Goal: Task Accomplishment & Management: Manage account settings

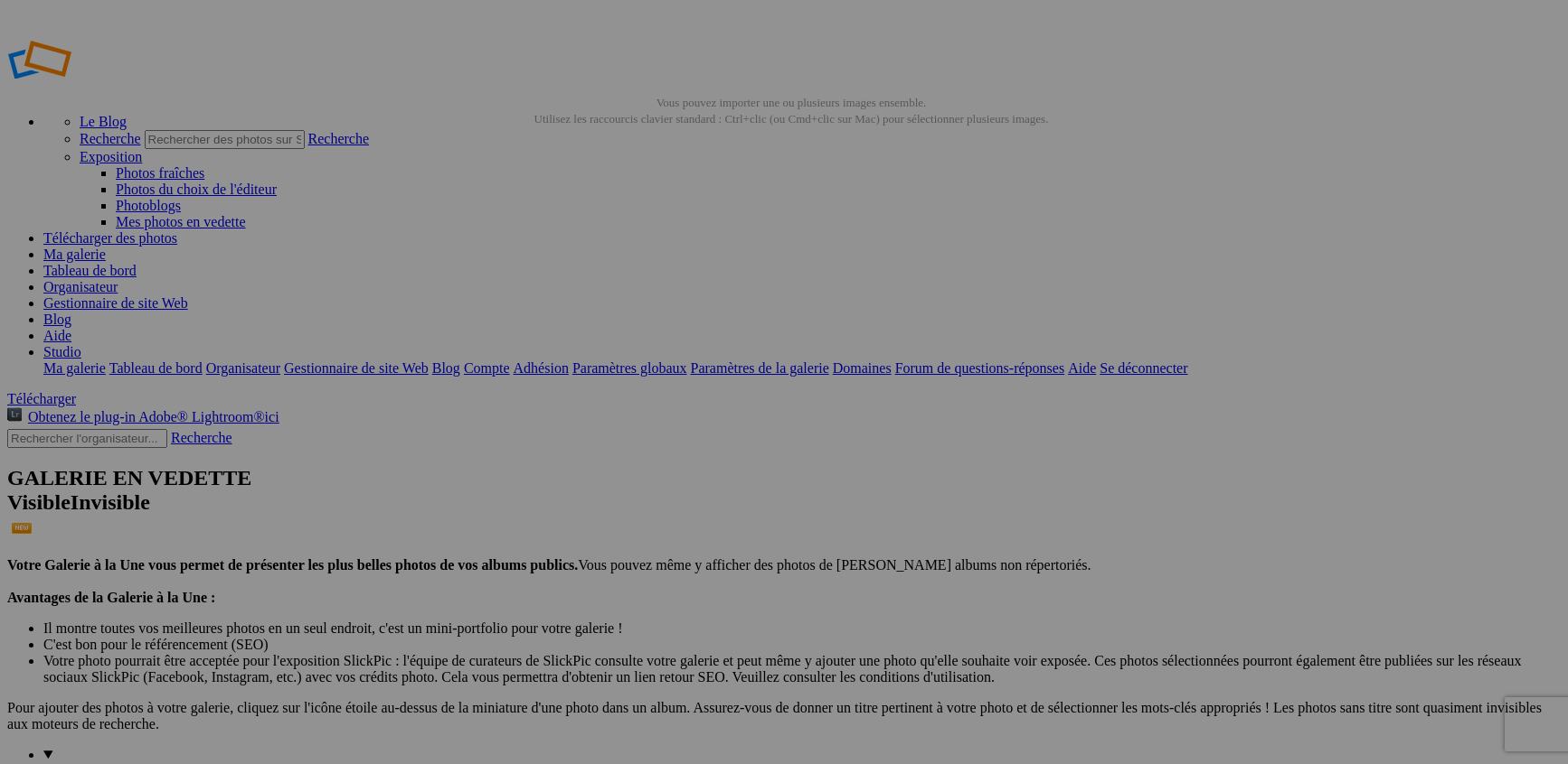
paste input "Photographe de mode à Antibes – Shooting fashion & book mannequin"
type input "Photographe de mode à Antibes – Shooting fashion & book mannequin"
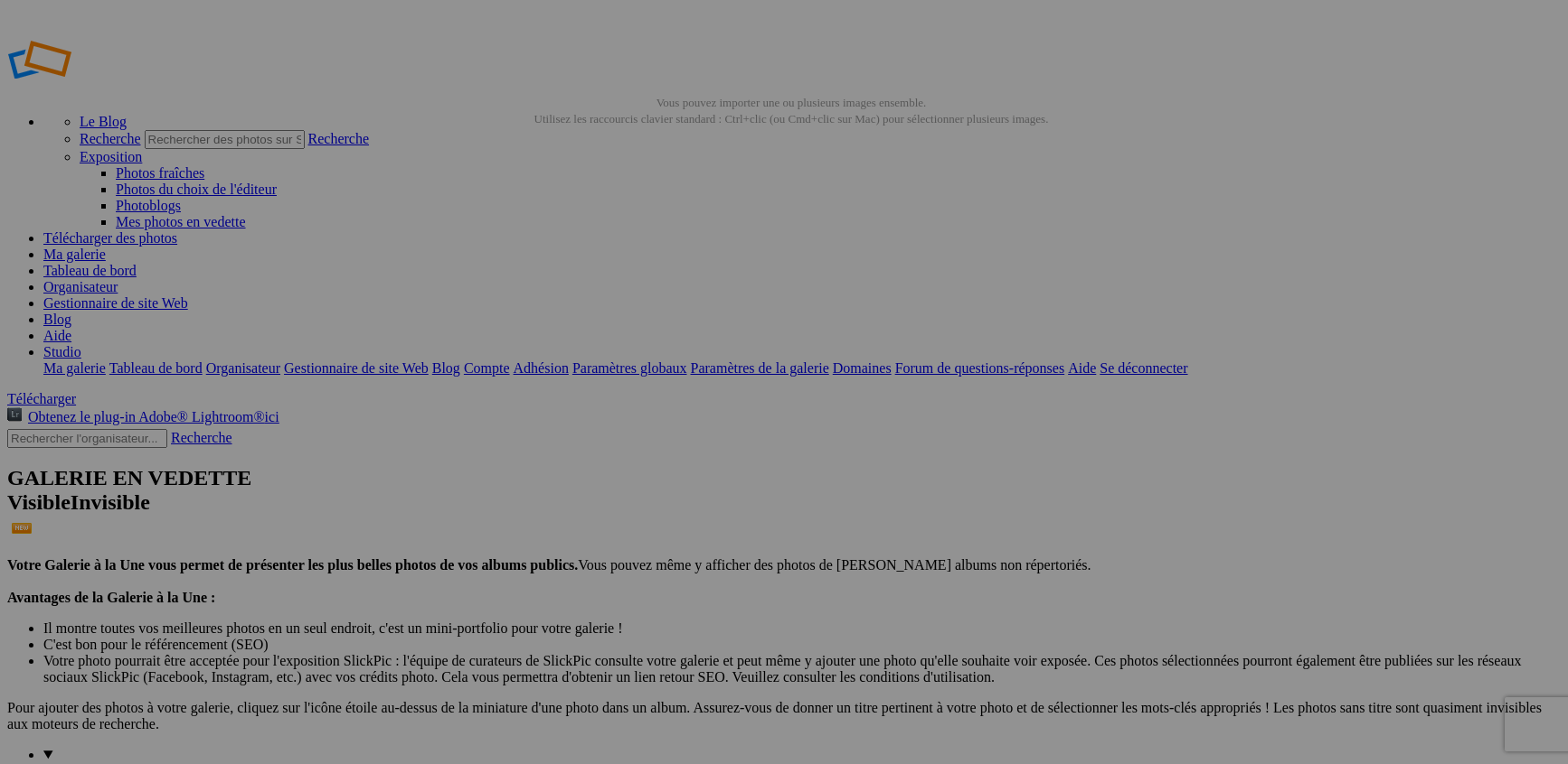
scroll to position [0, 180]
drag, startPoint x: 509, startPoint y: 263, endPoint x: 1326, endPoint y: 676, distance: 915.5
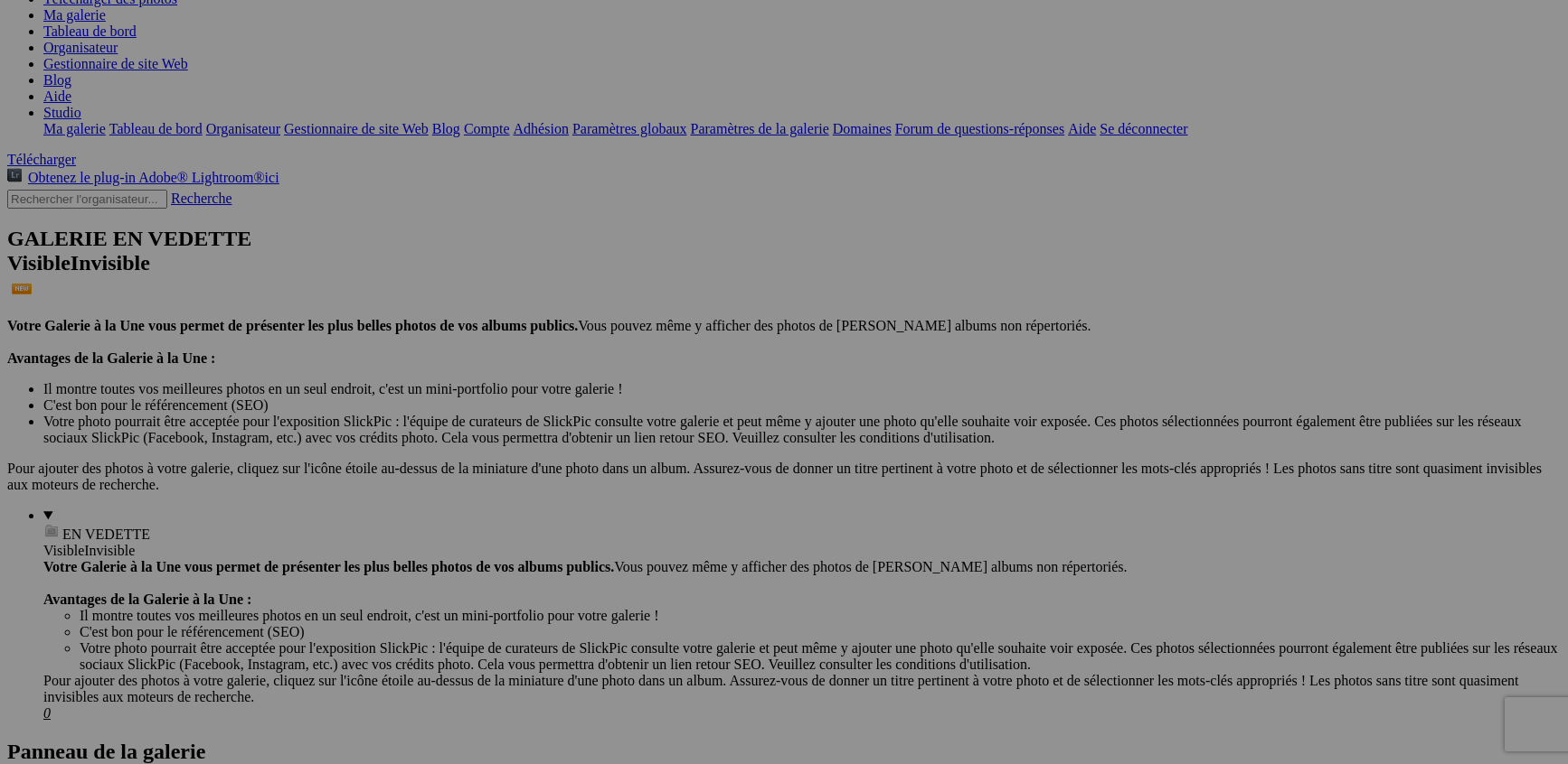
scroll to position [0, 0]
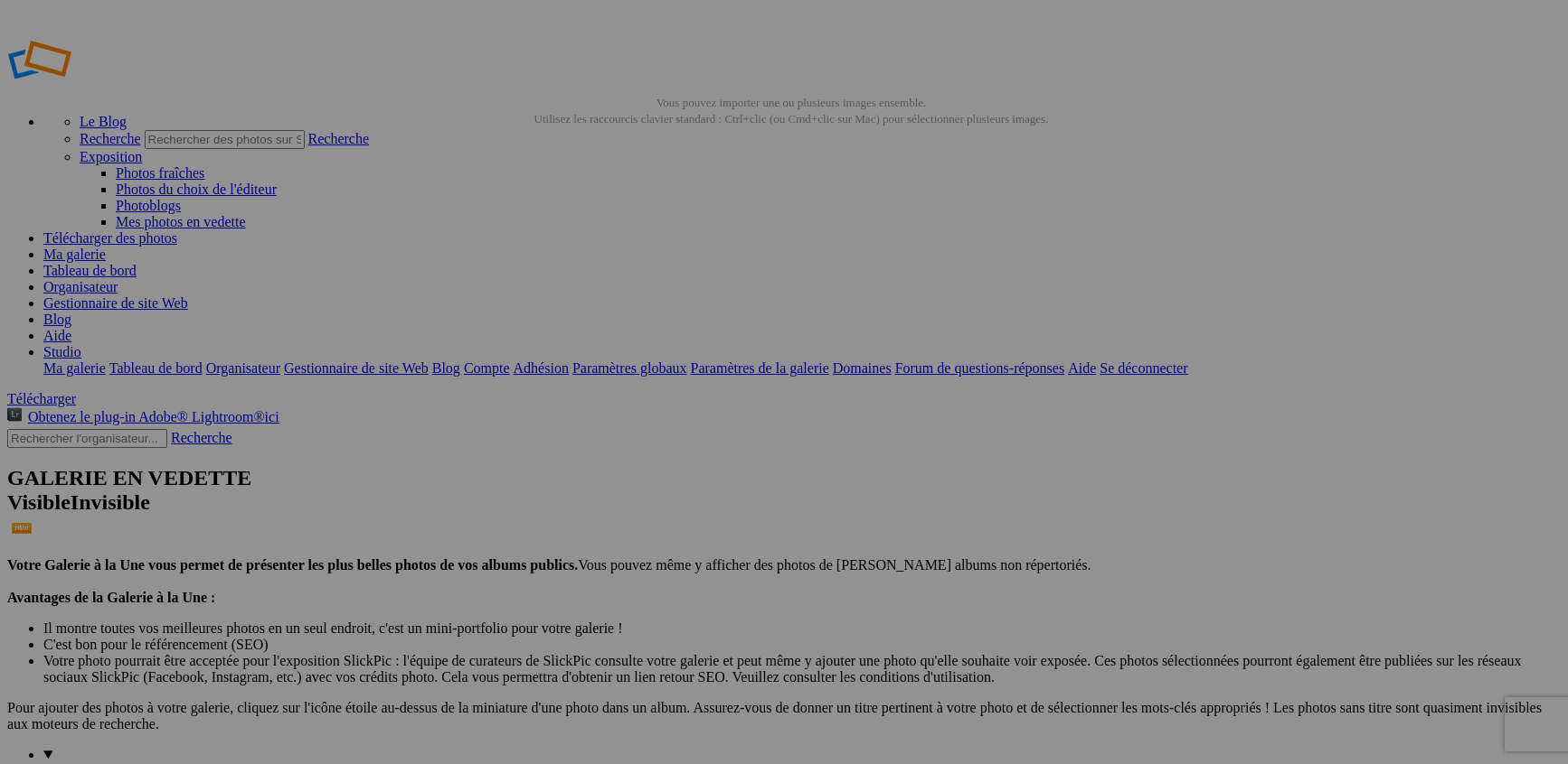
click at [188, 296] on font "Gestionnaire de site Web" at bounding box center [116, 304] width 145 height 16
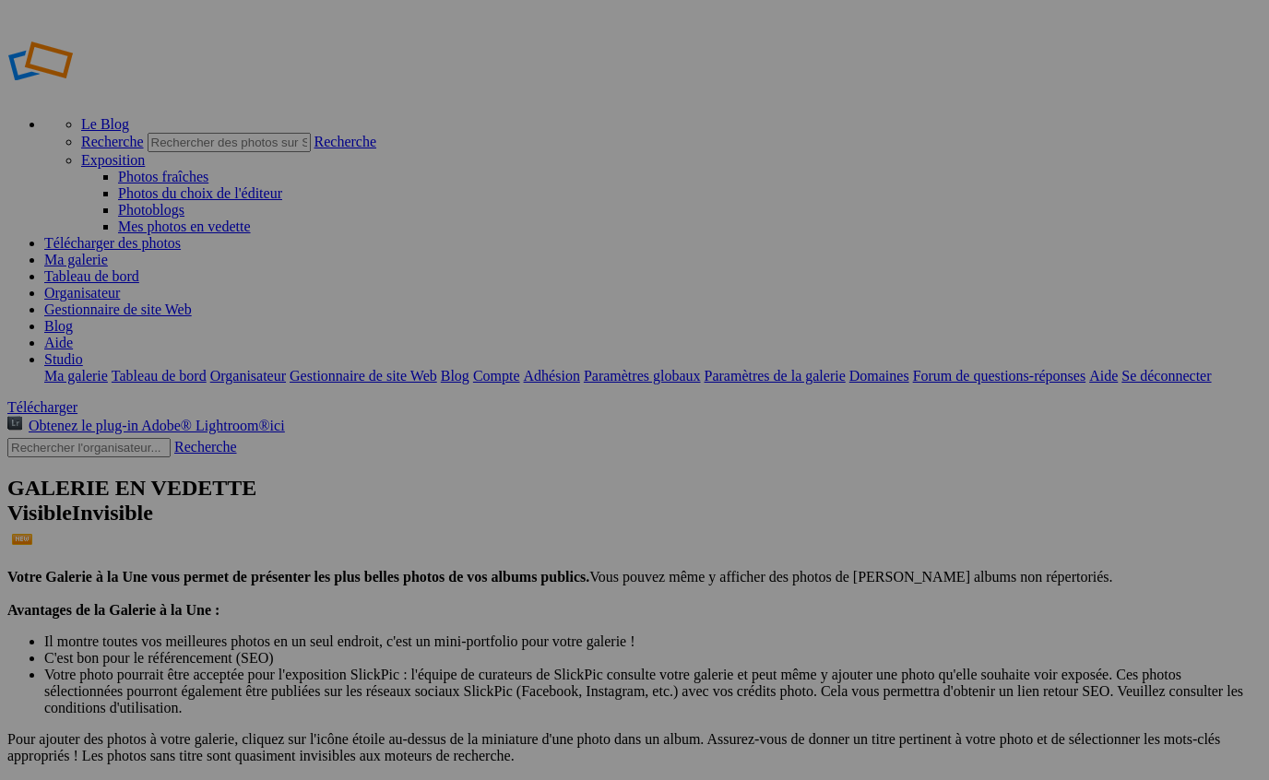
drag, startPoint x: 482, startPoint y: 332, endPoint x: 427, endPoint y: 332, distance: 54.4
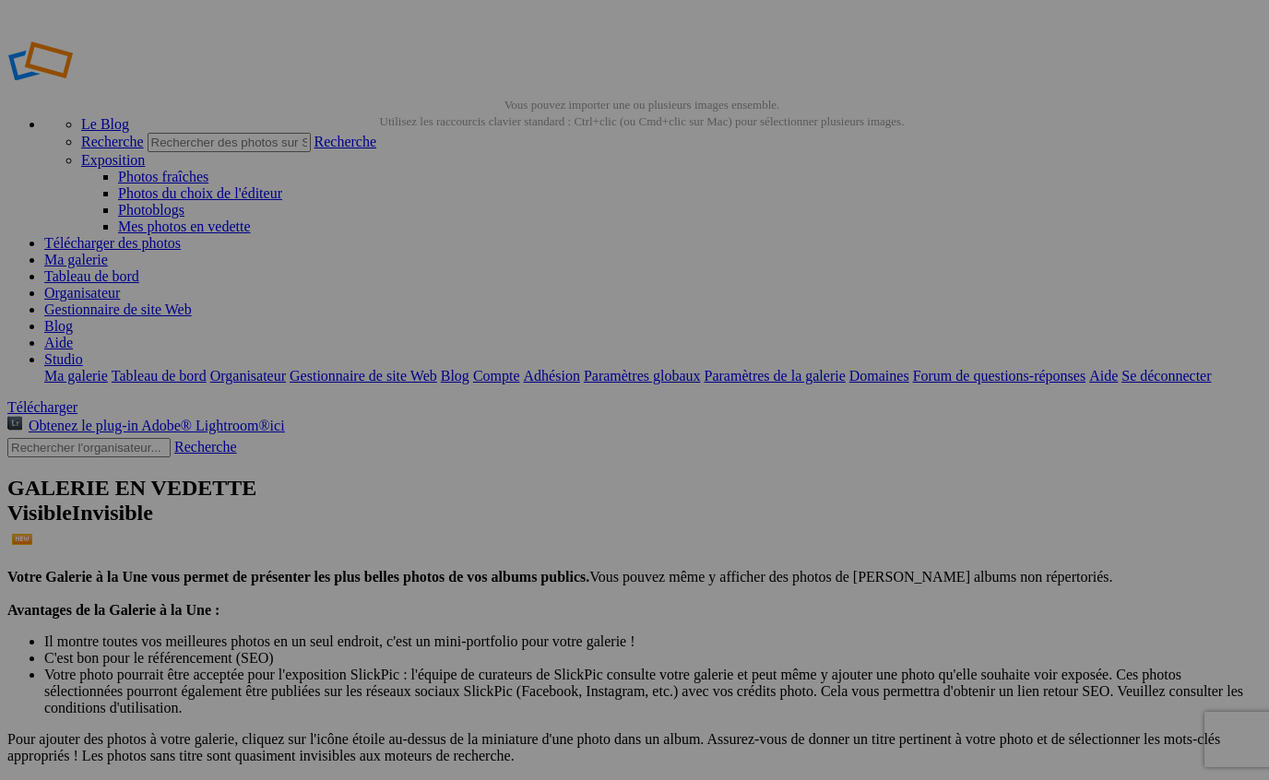
paste input "Chuppah"
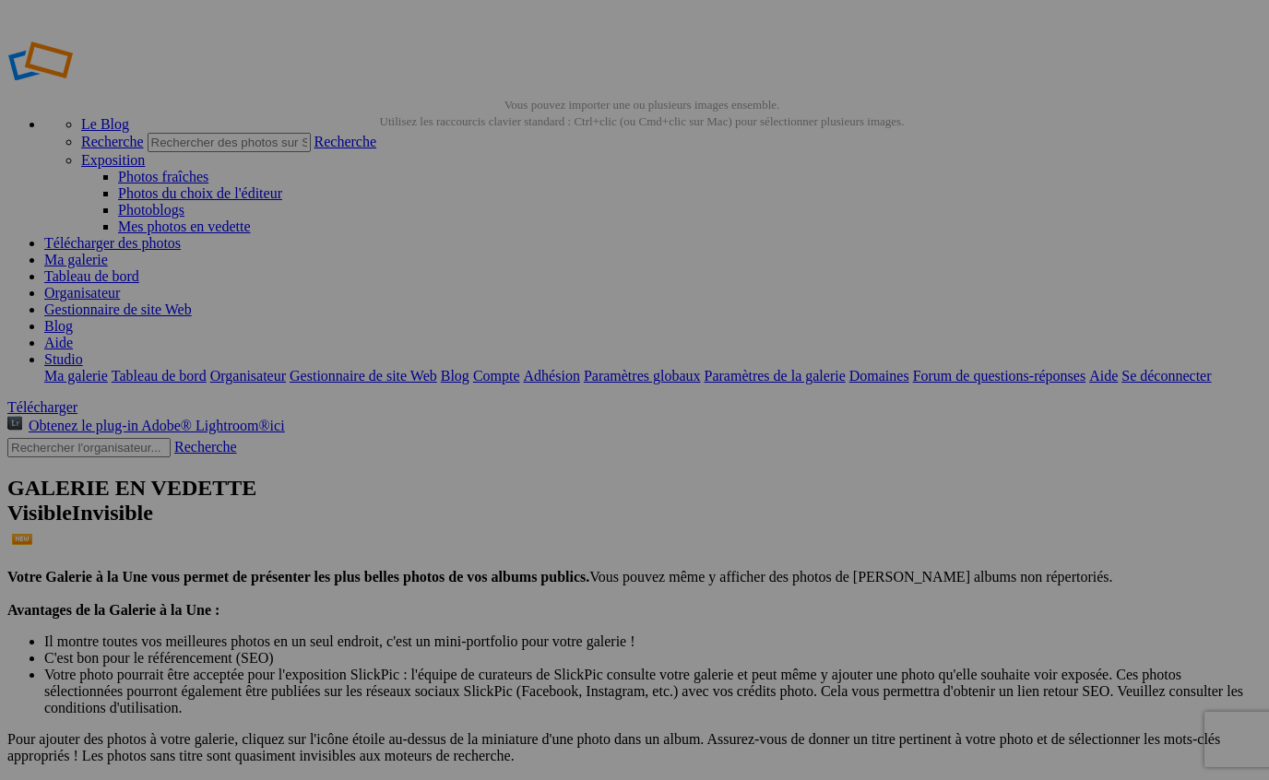
paste input "photographe-mariage-poolparty-[GEOGRAPHIC_DATA]-[GEOGRAPHIC_DATA]-[GEOGRAPHIC_D…"
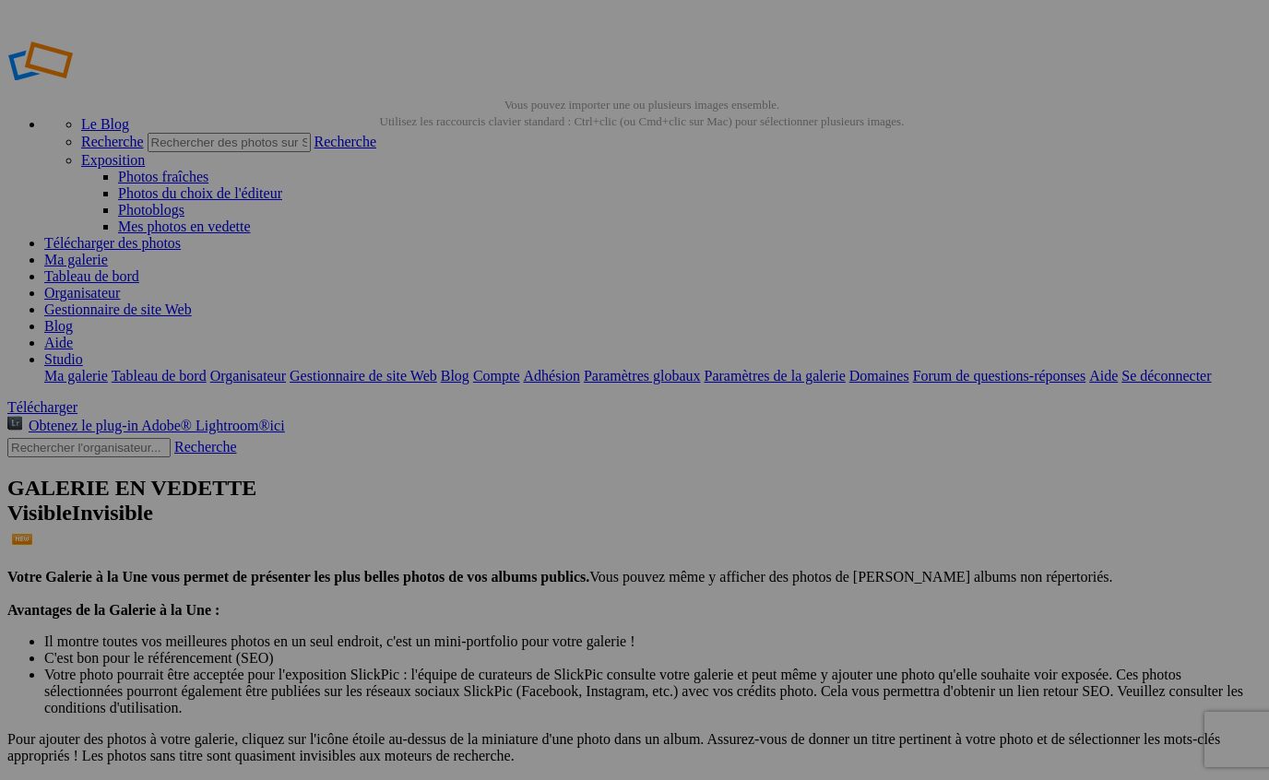
paste input "Chuppah"
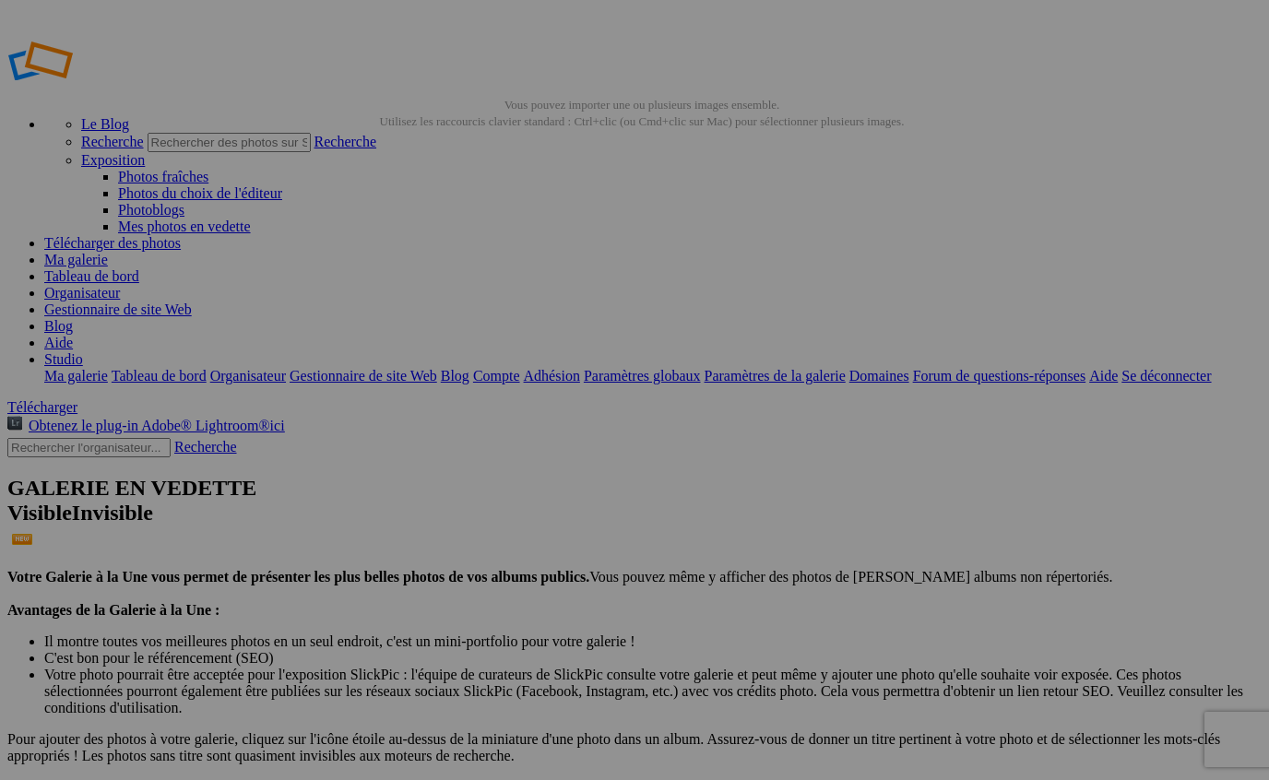
type input "photographe-mariage-[GEOGRAPHIC_DATA]-[GEOGRAPHIC_DATA]-[GEOGRAPHIC_DATA]-[GEOG…"
drag, startPoint x: 358, startPoint y: 308, endPoint x: 408, endPoint y: 377, distance: 85.3
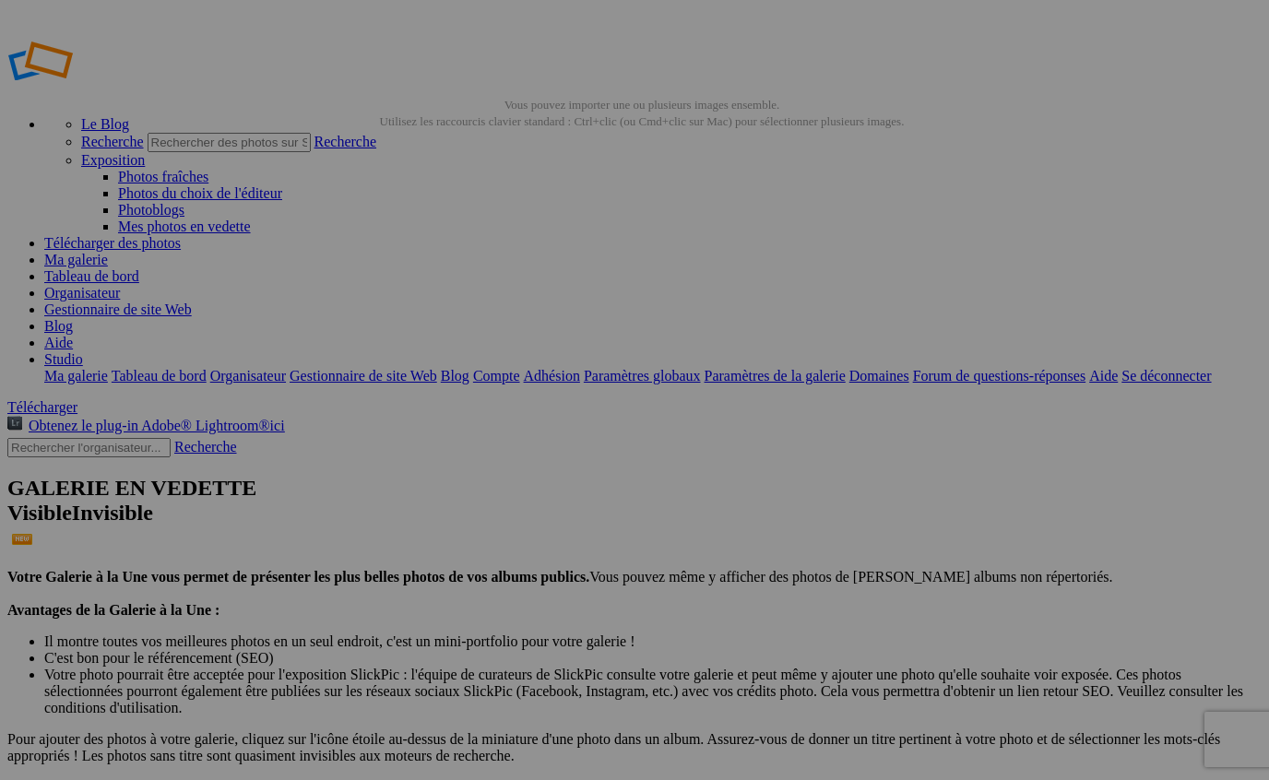
click at [520, 523] on font "Oui" at bounding box center [509, 528] width 22 height 16
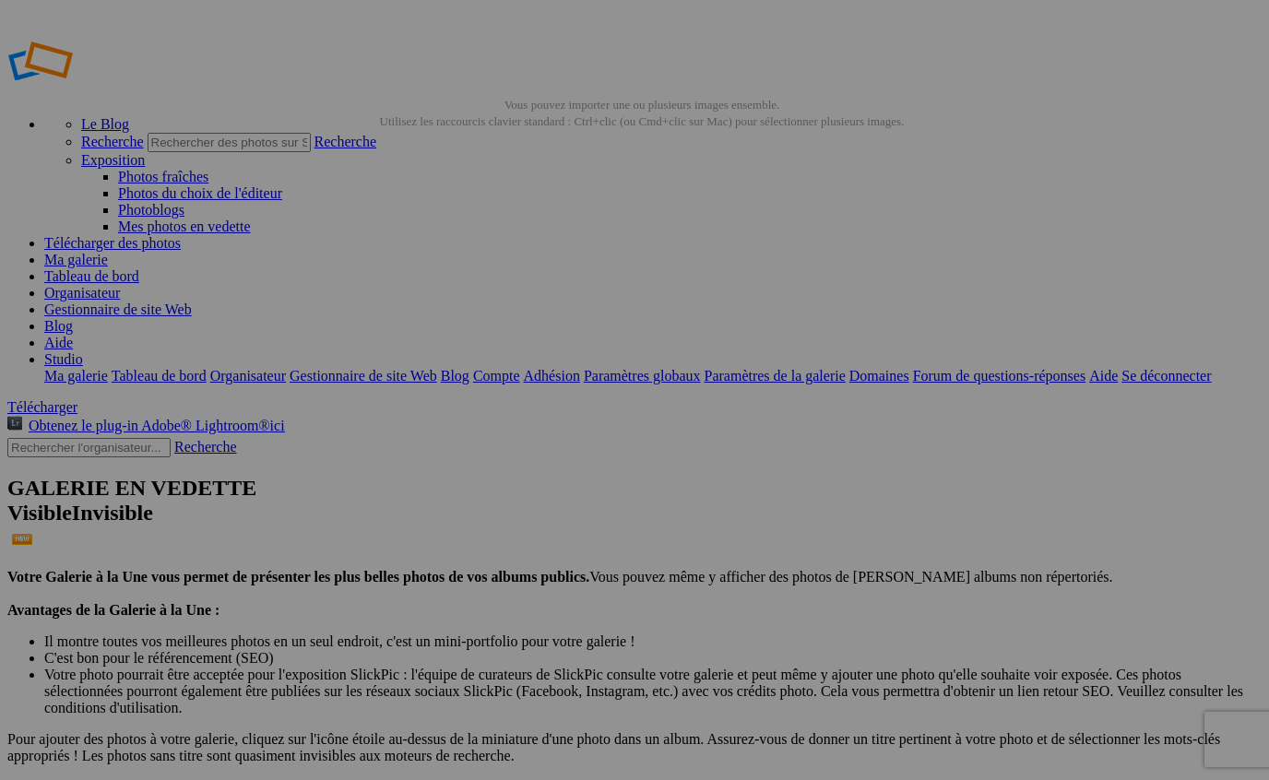
paste input "photographe-mariage-corse-ajaccio-domaine-de-saliccia-studiofl.jpg"
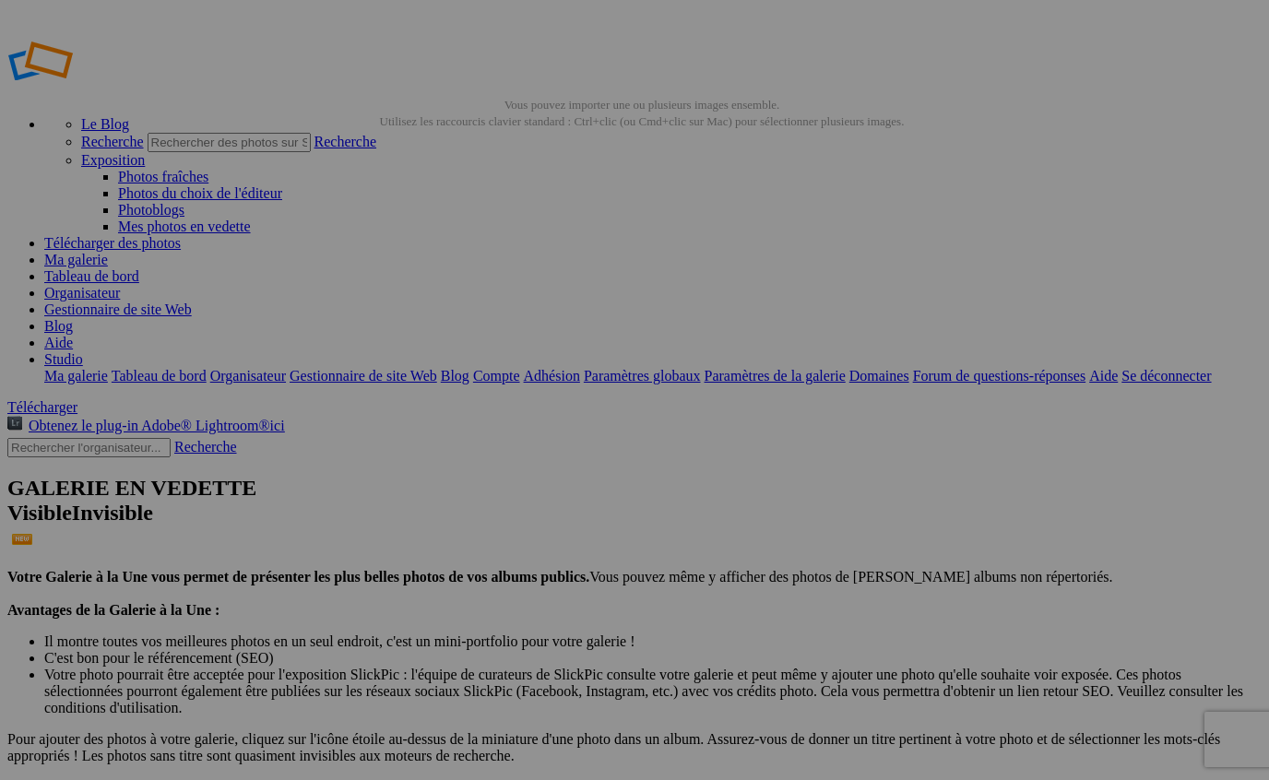
scroll to position [0, 33]
type input "photographe-mariage-[GEOGRAPHIC_DATA] -[GEOGRAPHIC_DATA]-studiofl.jpg"
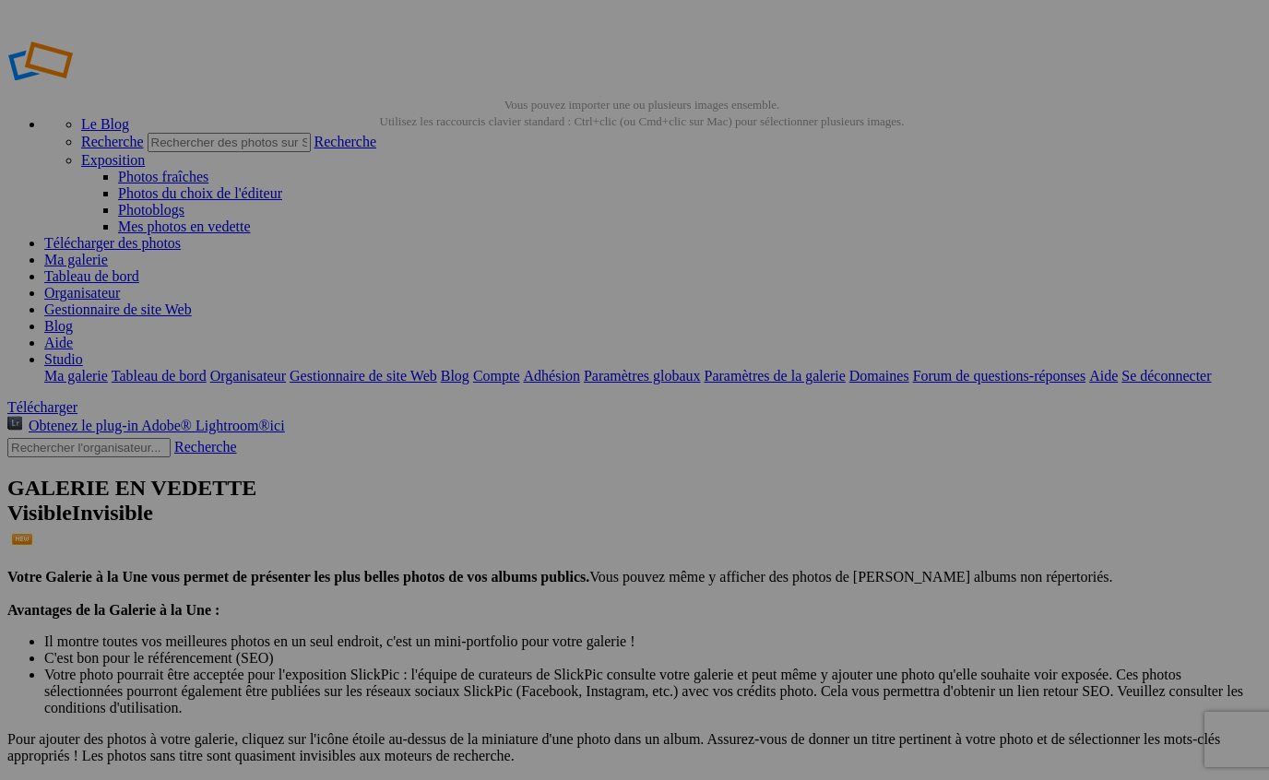
drag, startPoint x: 693, startPoint y: 371, endPoint x: 710, endPoint y: 372, distance: 17.6
type input "p"
paste input "photographe-mariage-corse-ajaccio-domaine-de-saliccia-studiofl.jpg"
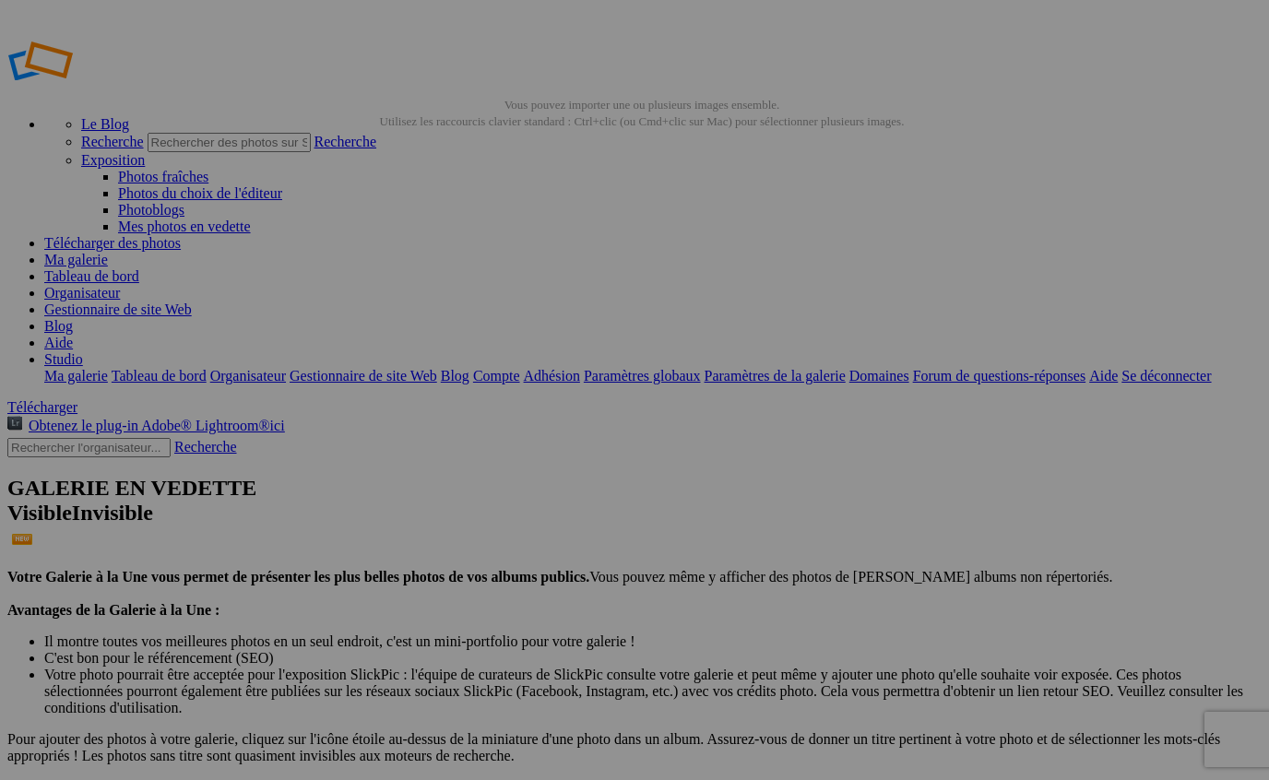
scroll to position [0, 187]
type input "photographe-mariage-mairie-[GEOGRAPHIC_DATA]-studiofl.jpg"
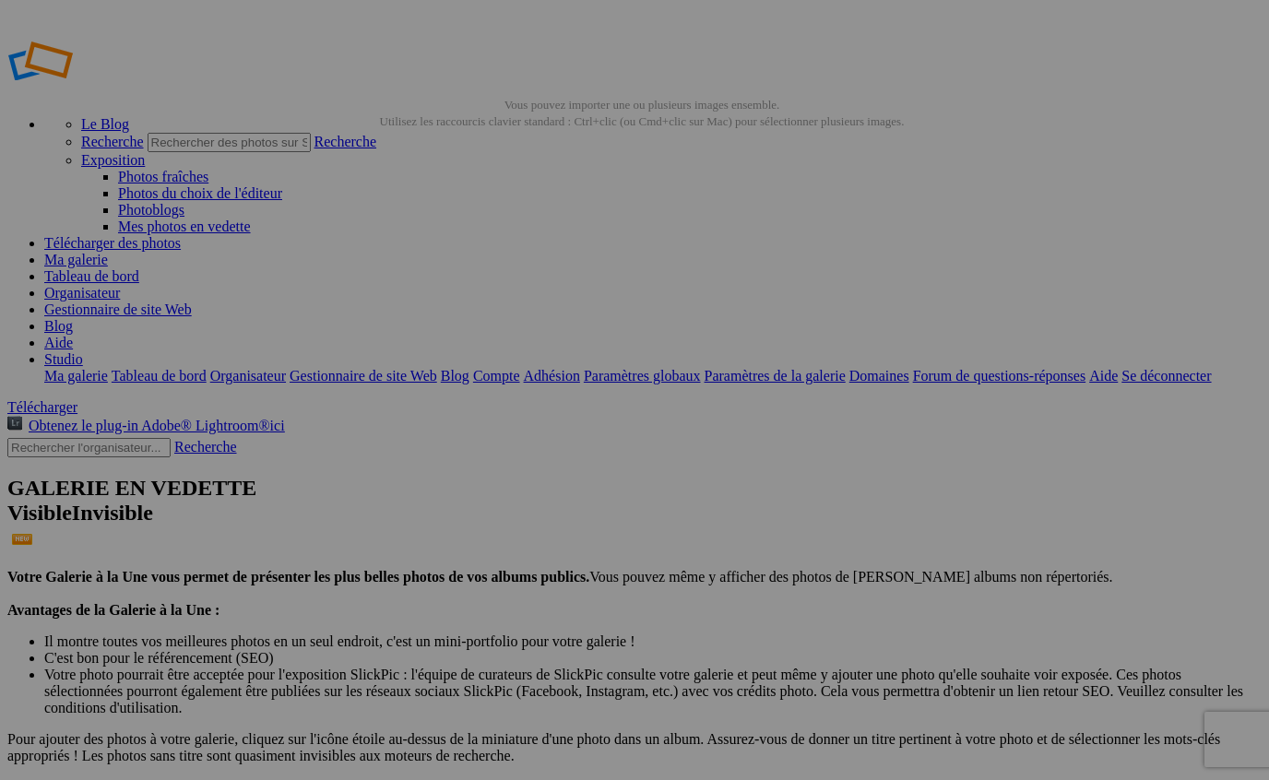
scroll to position [0, 0]
paste input "photographe-mariage-corse-ajaccio-domaine-de-saliccia-studiofl.jpg"
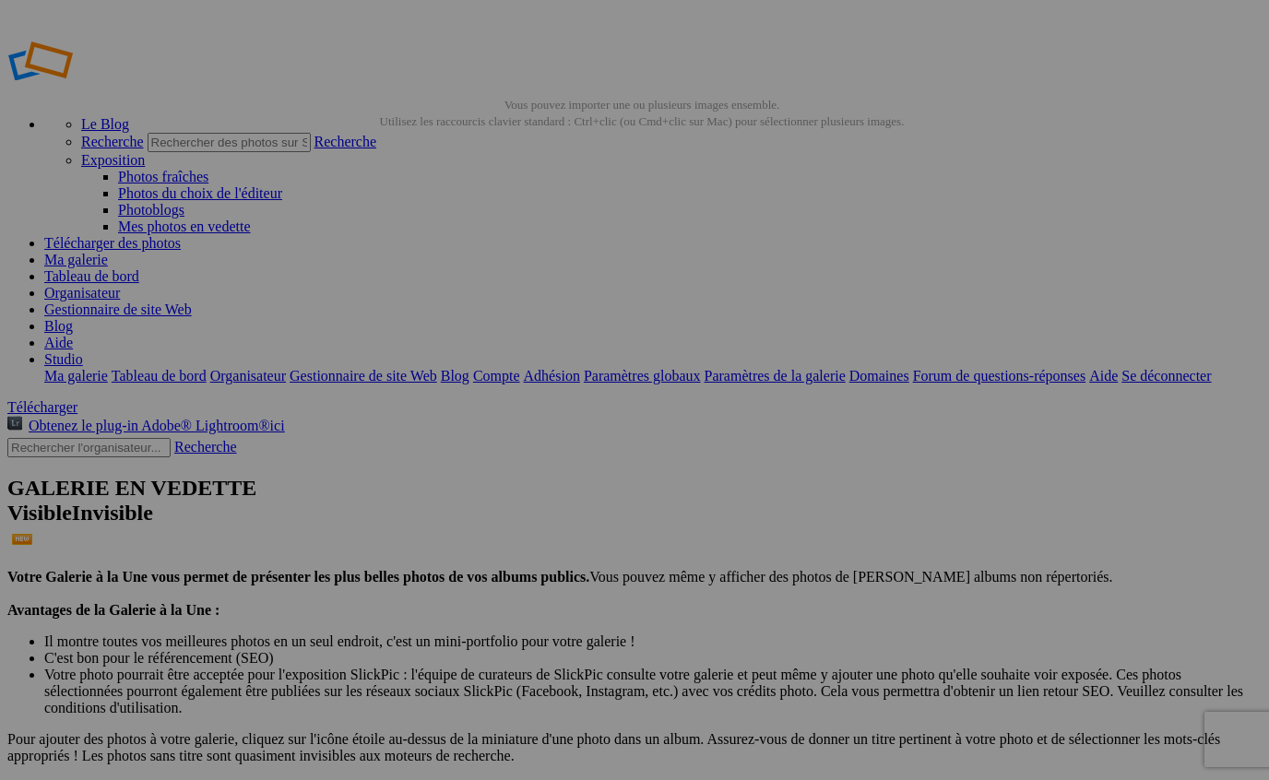
type input "photographe-mariage-antibes-studiofl.jpg"
click at [192, 302] on font "Gestionnaire de site Web" at bounding box center [118, 310] width 148 height 16
